Goal: Transaction & Acquisition: Subscribe to service/newsletter

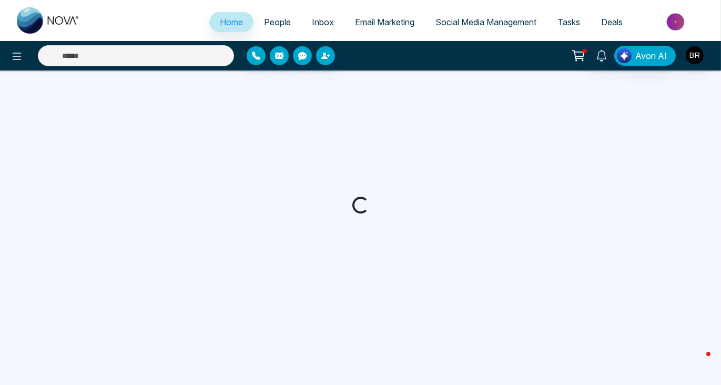
select select "*"
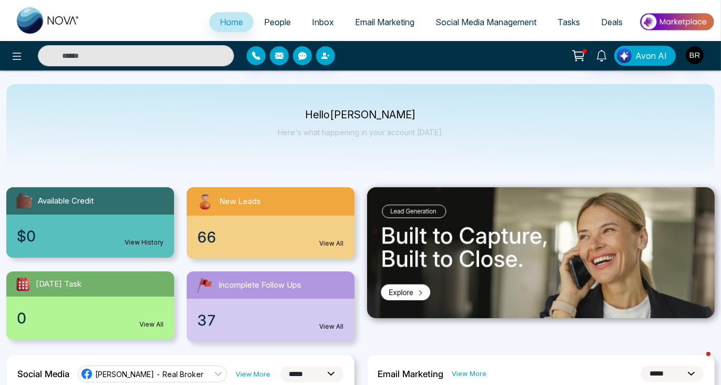
click at [381, 23] on span "Email Marketing" at bounding box center [384, 22] width 59 height 11
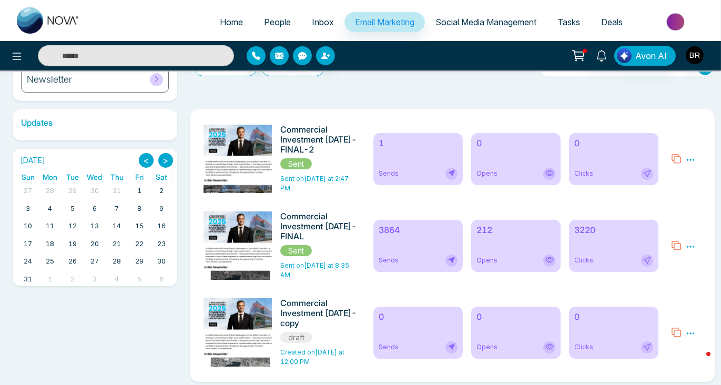
scroll to position [149, 0]
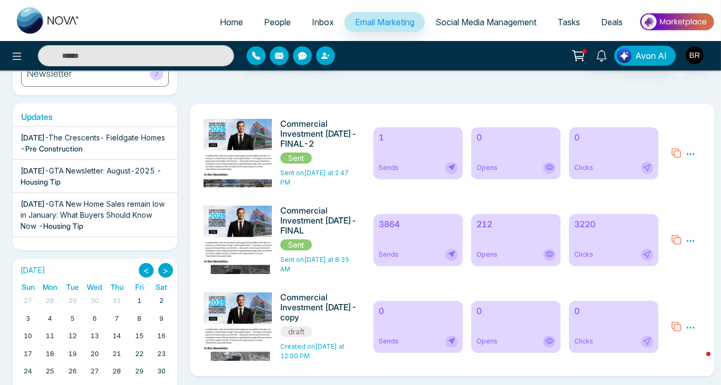
click at [499, 230] on div "212 Opens" at bounding box center [515, 240] width 89 height 52
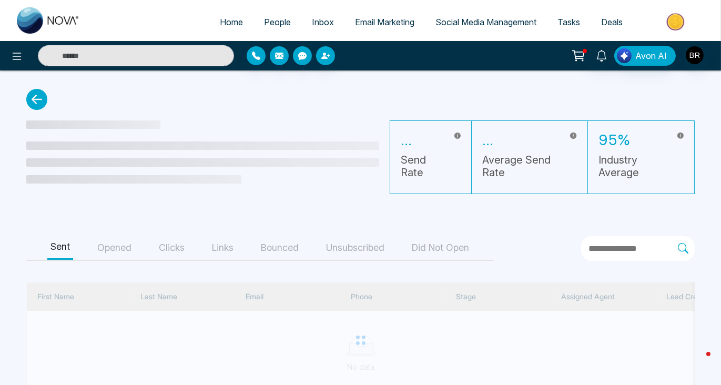
click at [351, 250] on button "Unsubscribed" at bounding box center [355, 248] width 65 height 24
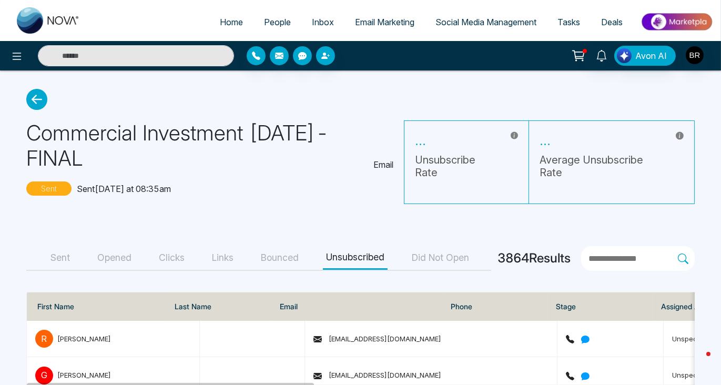
click at [374, 260] on button "Unsubscribed" at bounding box center [355, 258] width 65 height 24
click at [293, 262] on button "Bounced" at bounding box center [280, 258] width 44 height 24
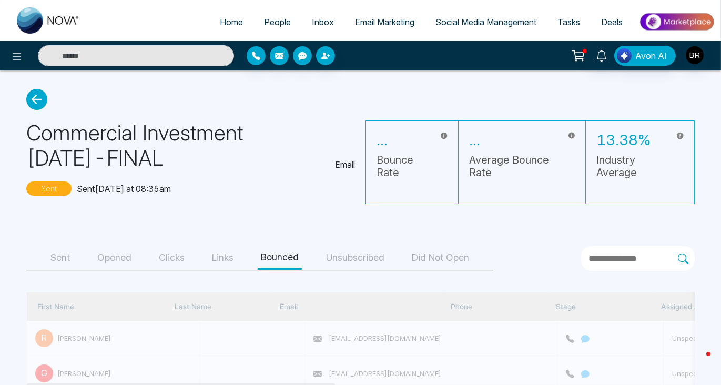
click at [357, 255] on button "Unsubscribed" at bounding box center [355, 258] width 65 height 24
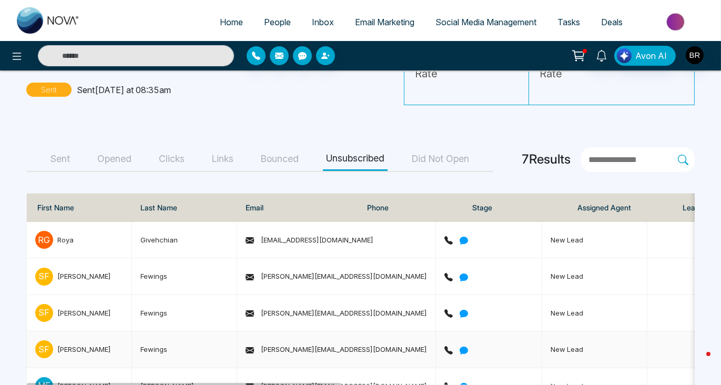
scroll to position [37, 0]
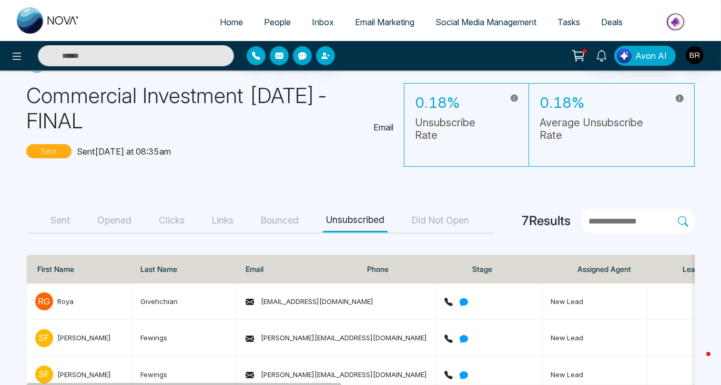
click at [75, 217] on div "Sent Opened Clicks Links Bounced Unsubscribed Did Not Open" at bounding box center [259, 221] width 467 height 25
click at [64, 219] on button "Sent" at bounding box center [60, 221] width 26 height 24
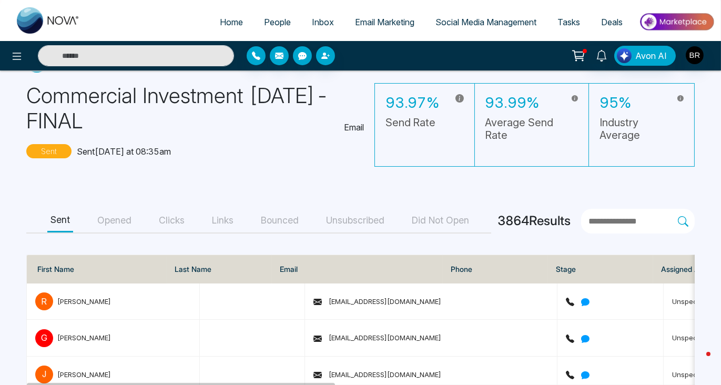
click at [100, 220] on button "Opened" at bounding box center [114, 221] width 40 height 24
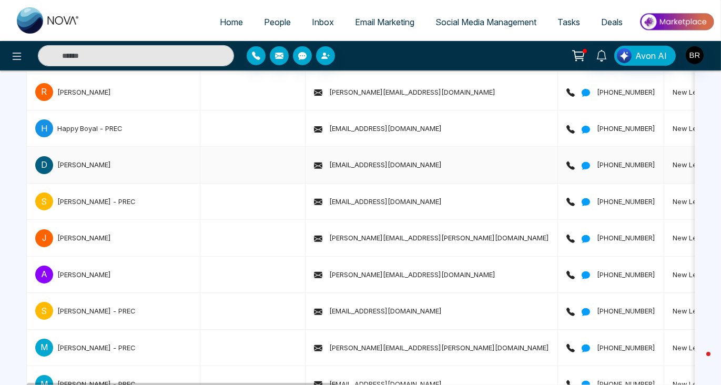
scroll to position [677, 0]
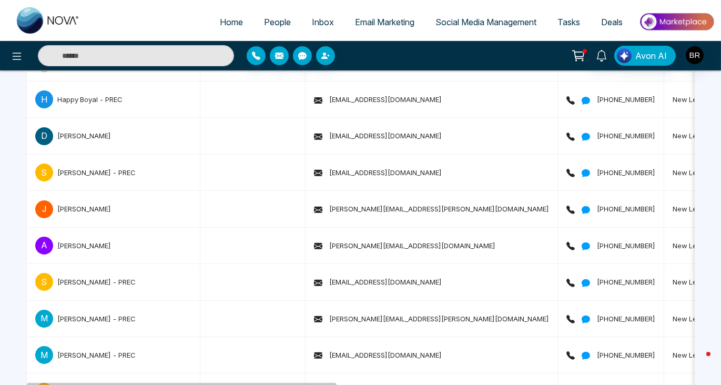
click at [364, 27] on span "Email Marketing" at bounding box center [384, 22] width 59 height 11
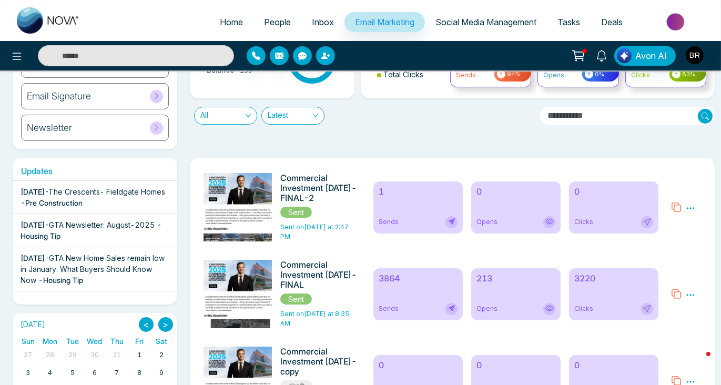
scroll to position [115, 0]
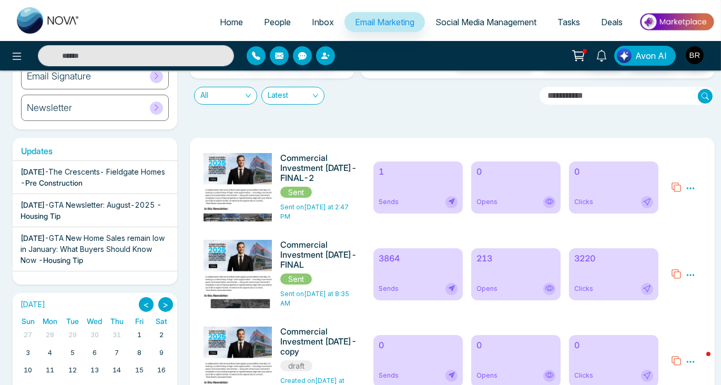
click at [690, 189] on icon at bounding box center [690, 187] width 9 height 9
click at [678, 182] on icon at bounding box center [675, 186] width 9 height 9
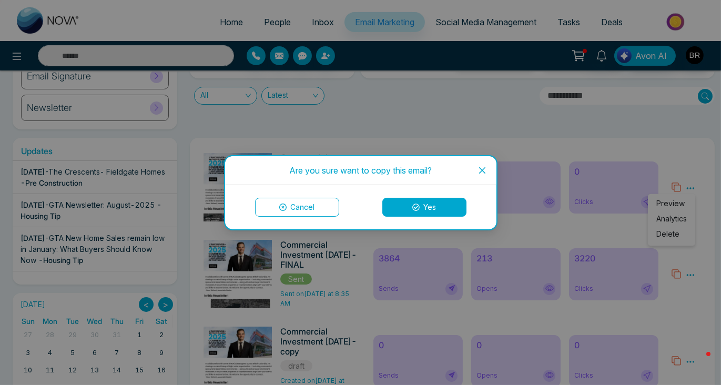
click at [696, 188] on div "Are you sure want to copy this email? Cancel Yes" at bounding box center [360, 192] width 721 height 385
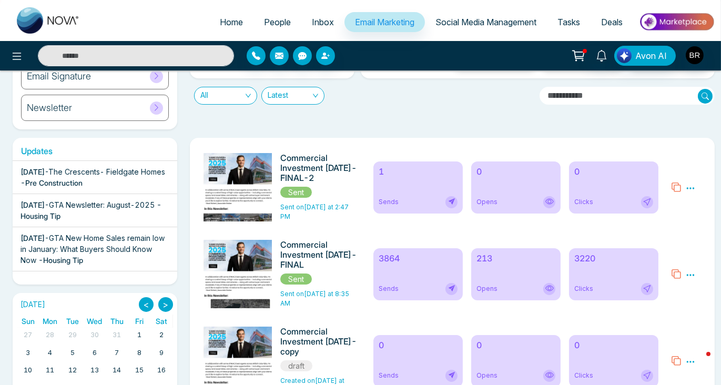
click at [353, 196] on div "Commercial Investment 2025 August-FINAL-2 Sent" at bounding box center [319, 175] width 79 height 45
click at [306, 160] on h6 "Commercial Investment [DATE]-FINAL-2" at bounding box center [319, 168] width 79 height 30
click at [423, 183] on div "1 Sends" at bounding box center [417, 187] width 89 height 52
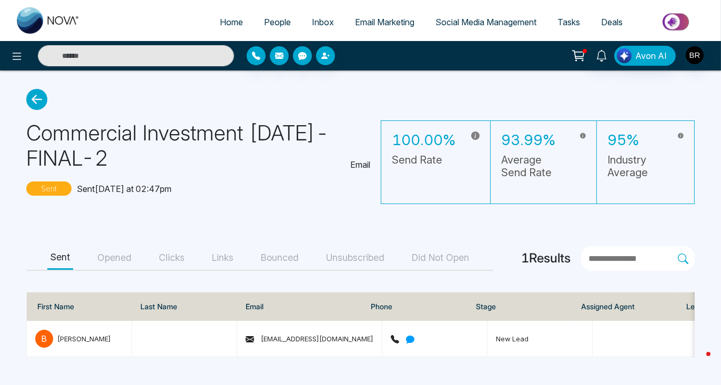
click at [35, 103] on icon at bounding box center [36, 99] width 21 height 21
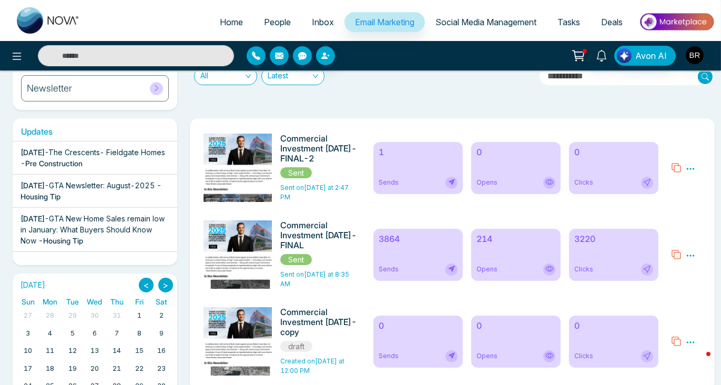
scroll to position [141, 0]
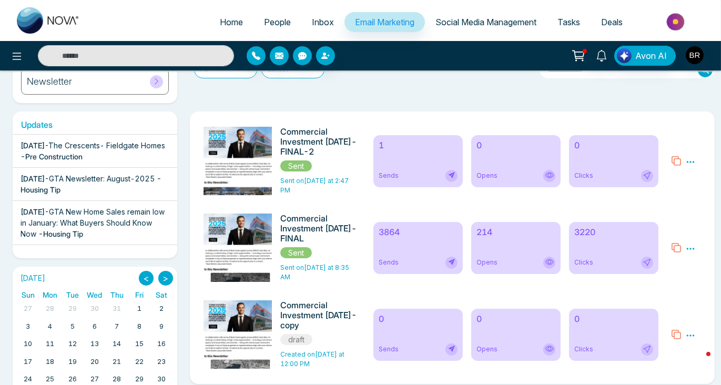
click at [673, 161] on icon at bounding box center [676, 161] width 11 height 11
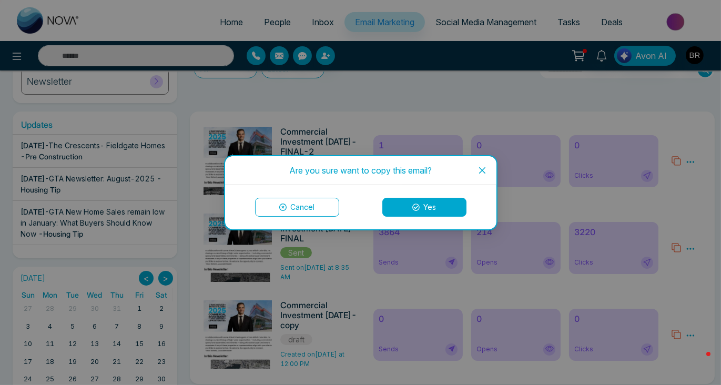
click at [448, 211] on button "Yes" at bounding box center [424, 207] width 84 height 19
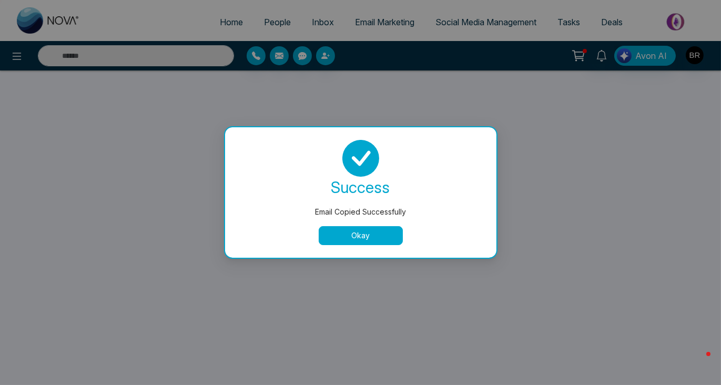
click at [351, 241] on button "Okay" at bounding box center [361, 235] width 84 height 19
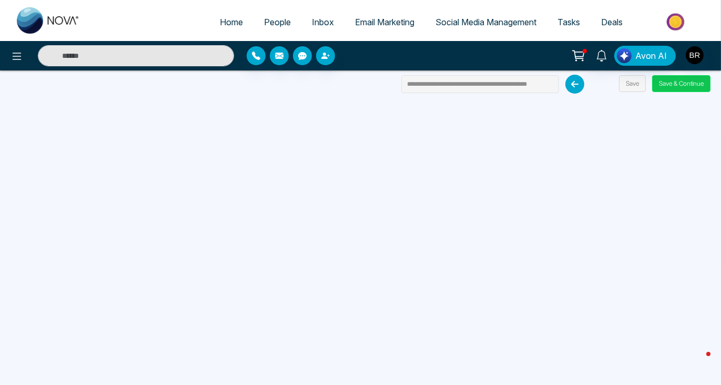
click at [667, 82] on button "Save & Continue" at bounding box center [681, 83] width 58 height 17
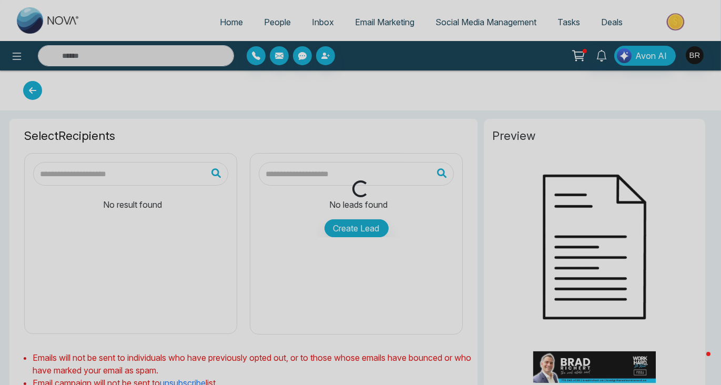
type input "**********"
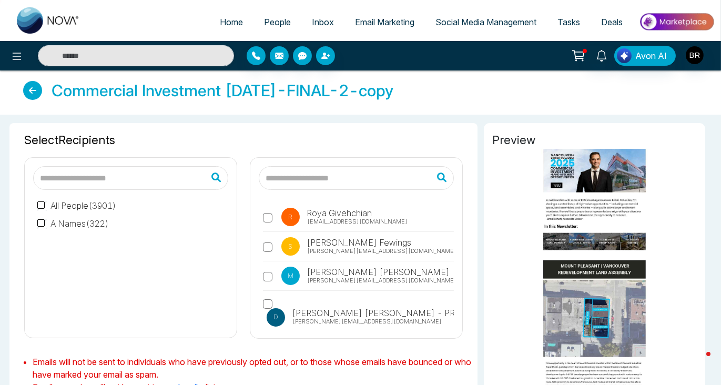
click at [322, 175] on input "text" at bounding box center [356, 178] width 195 height 24
type input "**********"
click at [439, 181] on icon at bounding box center [444, 177] width 33 height 26
click at [441, 176] on icon at bounding box center [444, 177] width 33 height 26
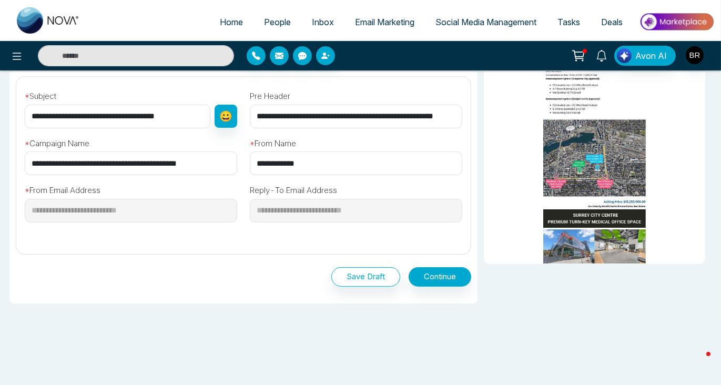
scroll to position [343, 0]
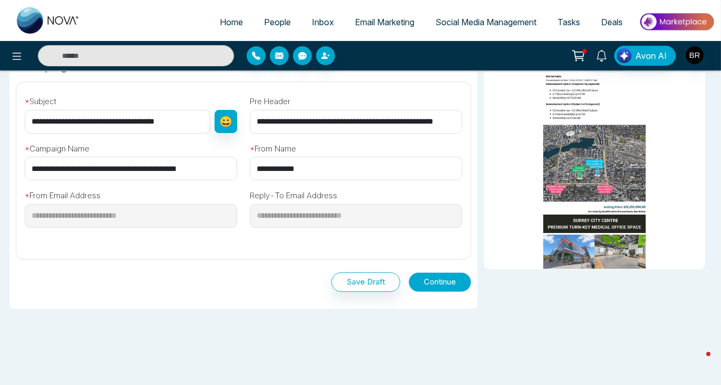
click at [459, 273] on button "Continue" at bounding box center [439, 281] width 63 height 19
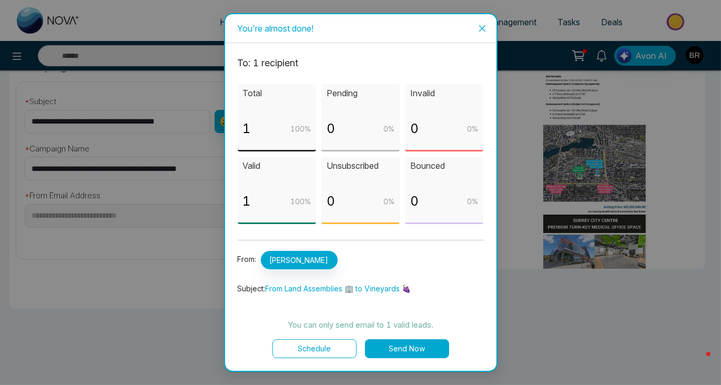
click at [415, 345] on button "Send Now" at bounding box center [407, 348] width 84 height 19
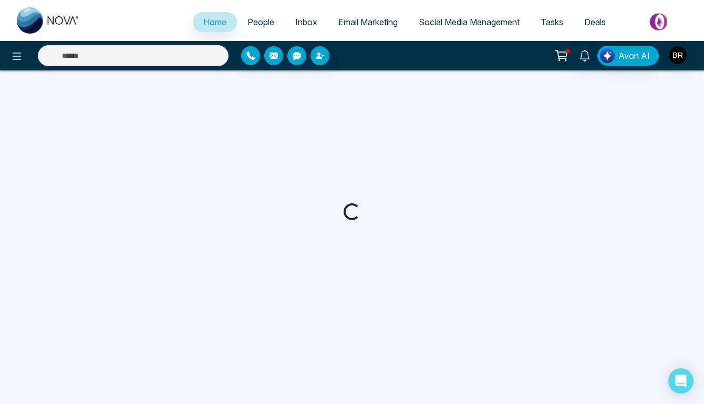
select select "*"
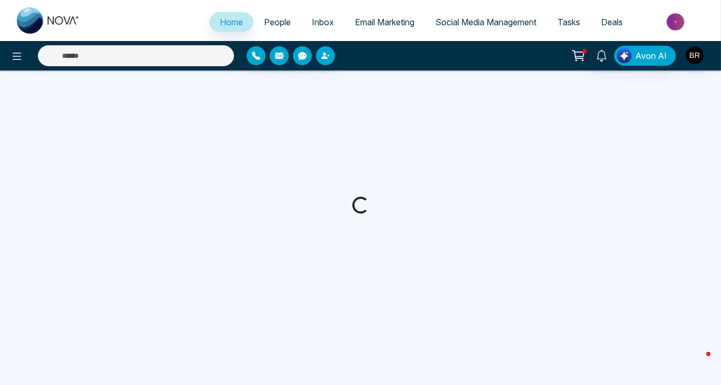
select select "*"
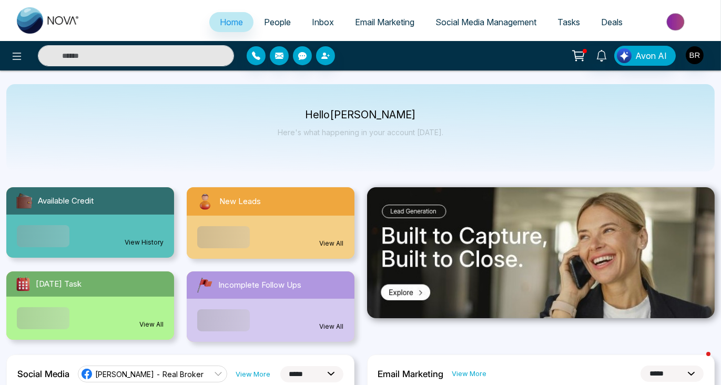
click at [378, 27] on link "Email Marketing" at bounding box center [384, 22] width 80 height 20
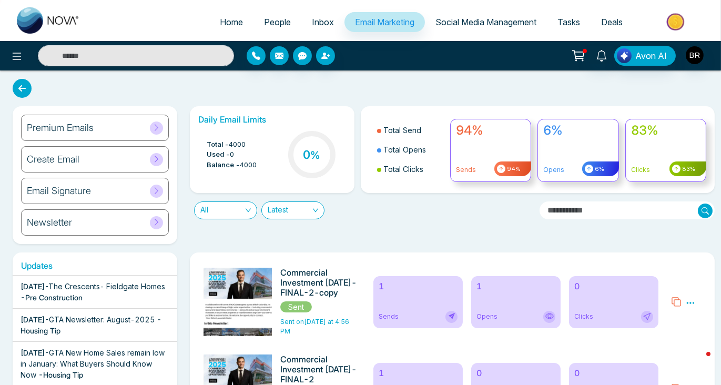
click at [81, 219] on div "Newsletter" at bounding box center [95, 222] width 148 height 26
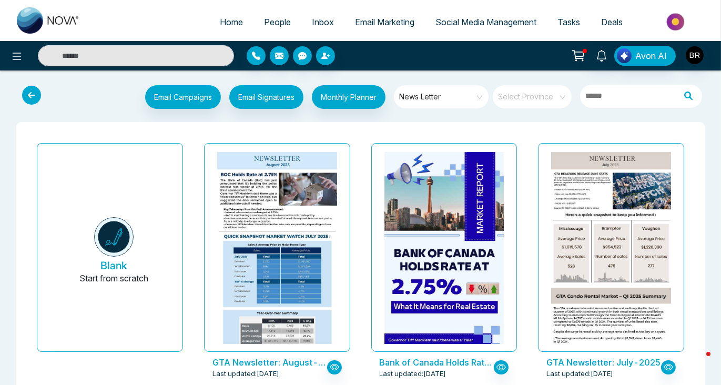
click at [264, 22] on span "People" at bounding box center [277, 22] width 27 height 11
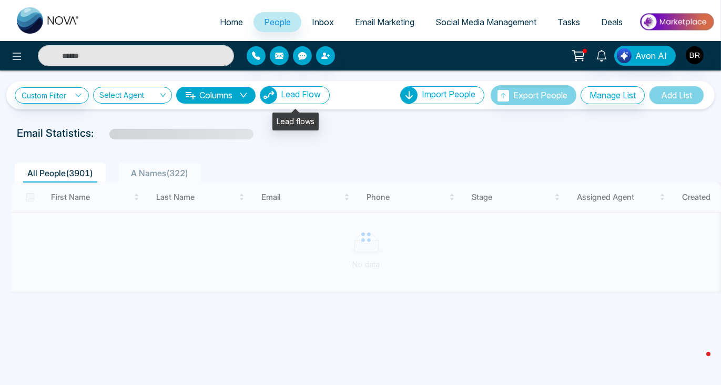
click at [310, 98] on span "Lead Flow" at bounding box center [301, 94] width 40 height 11
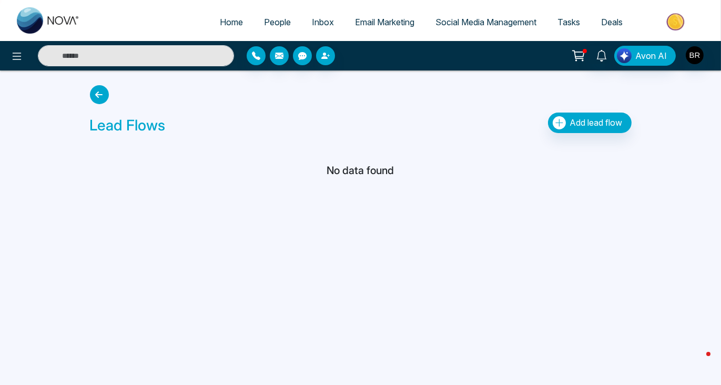
click at [352, 108] on div "Lead Flows Add lead flow" at bounding box center [361, 110] width 554 height 58
click at [372, 19] on span "Email Marketing" at bounding box center [384, 22] width 59 height 11
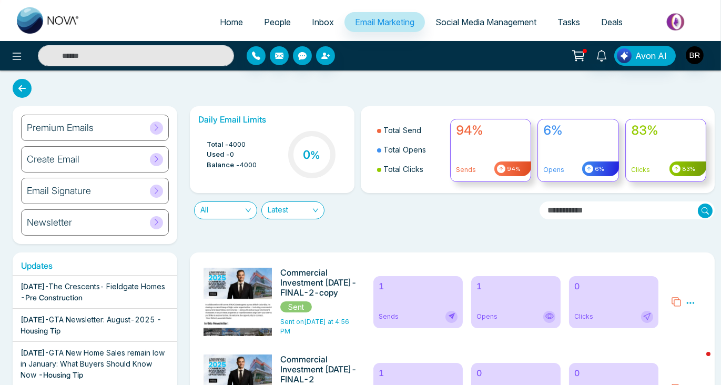
click at [312, 23] on span "Inbox" at bounding box center [323, 22] width 22 height 11
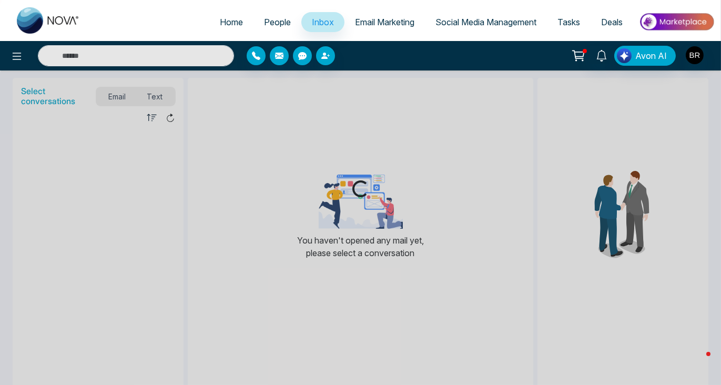
click at [268, 24] on span "People" at bounding box center [277, 22] width 27 height 11
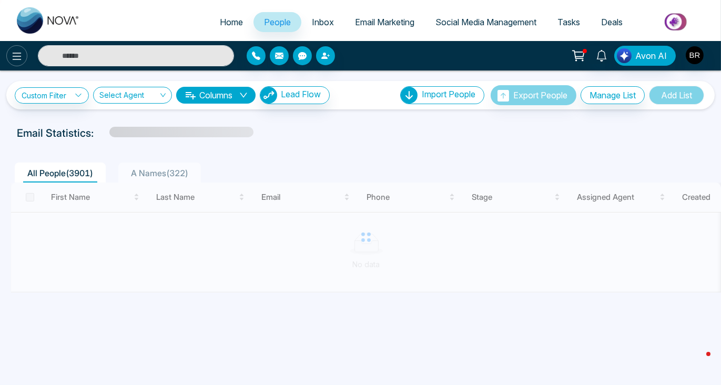
click at [16, 52] on icon at bounding box center [17, 56] width 13 height 13
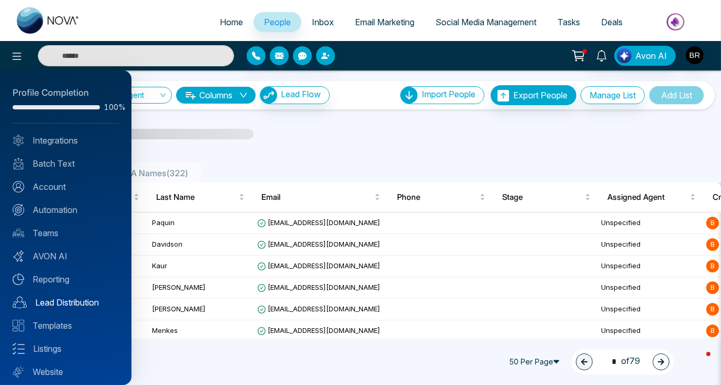
click at [83, 304] on link "Lead Distribution" at bounding box center [66, 302] width 106 height 13
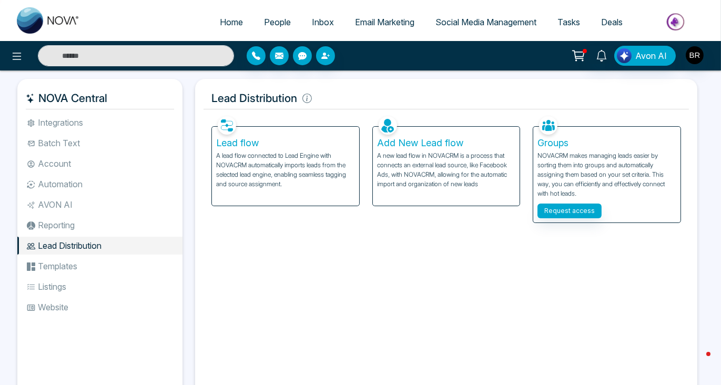
click at [446, 167] on p "A new lead flow in NOVACRM is a process that connects an external lead source, …" at bounding box center [446, 170] width 139 height 38
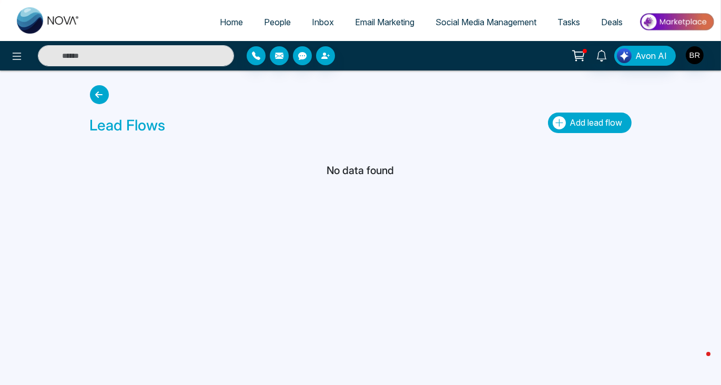
click at [599, 122] on span "Add lead flow" at bounding box center [596, 122] width 53 height 11
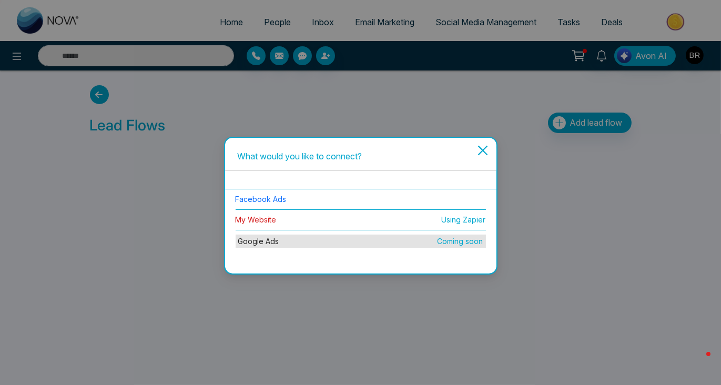
click at [256, 217] on link "My Website" at bounding box center [256, 219] width 41 height 9
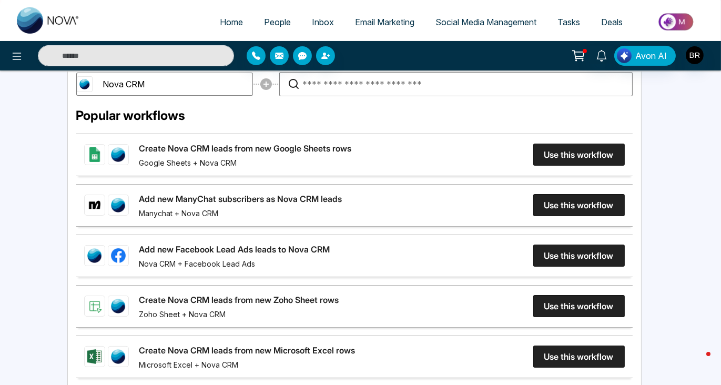
scroll to position [256, 0]
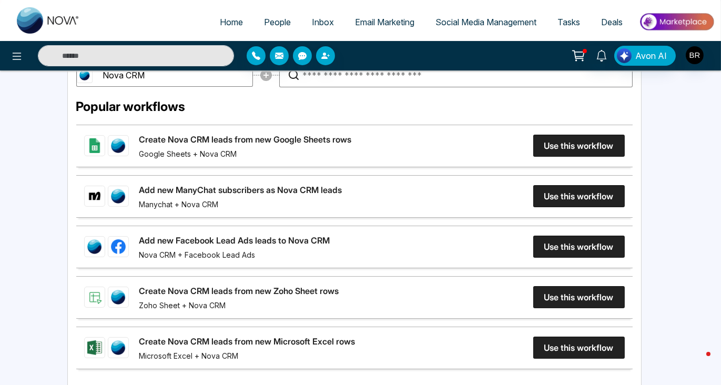
click at [352, 146] on link "Create Nova CRM leads from new Google Sheets rows" at bounding box center [245, 139] width 212 height 13
